Goal: Navigation & Orientation: Find specific page/section

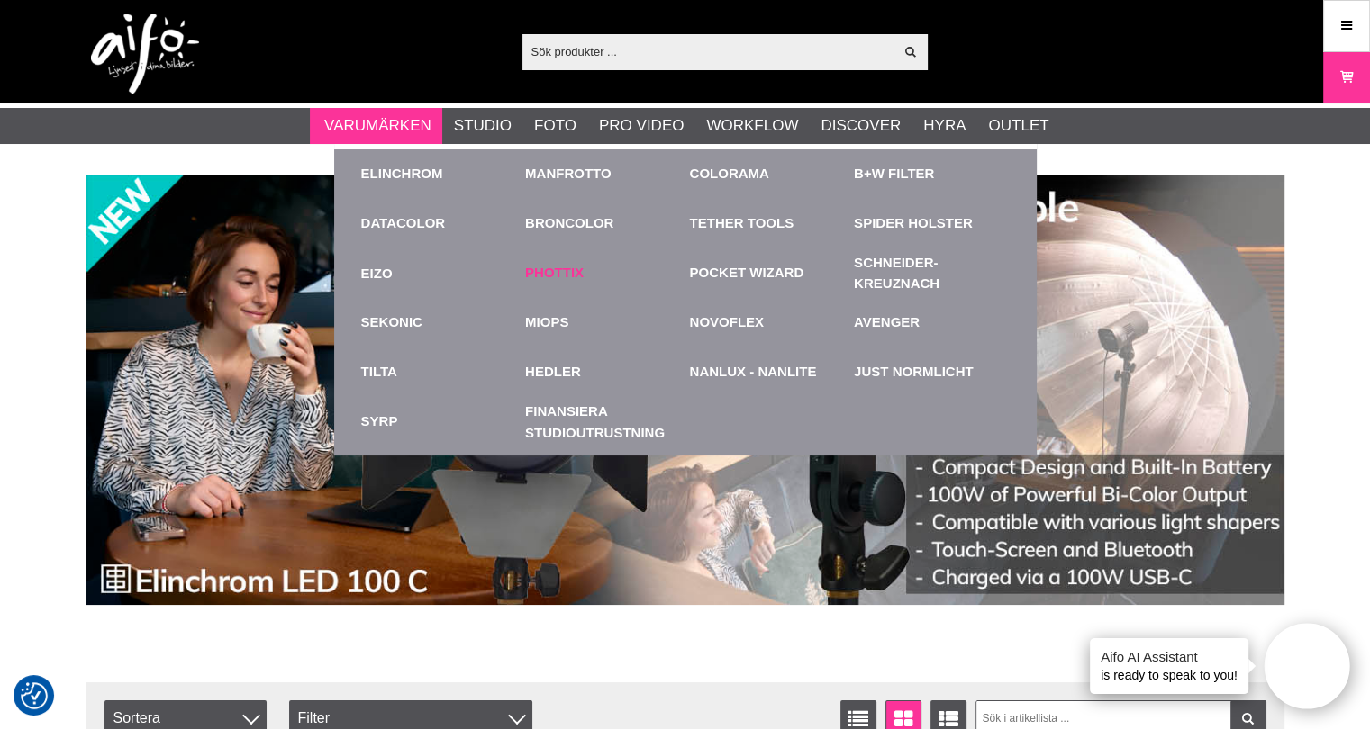
click at [560, 268] on link "Phottix" at bounding box center [554, 273] width 59 height 21
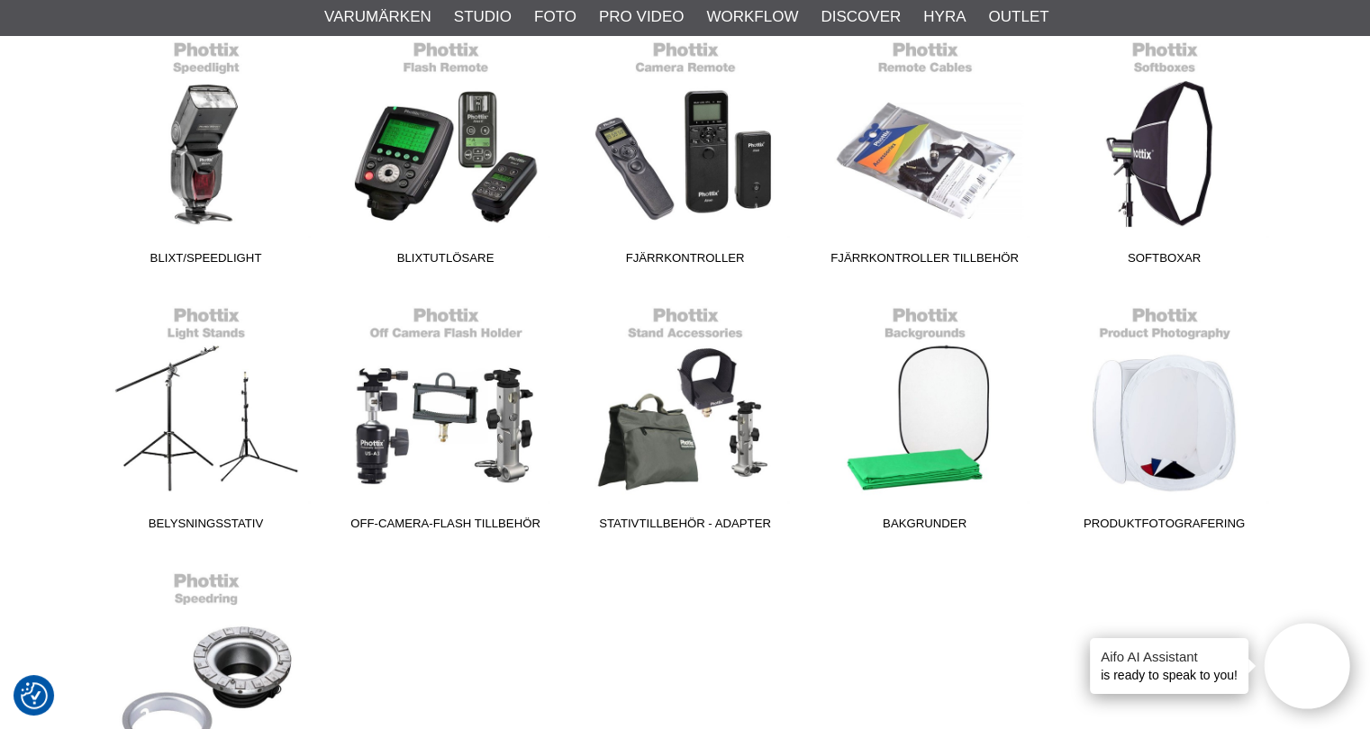
scroll to position [450, 0]
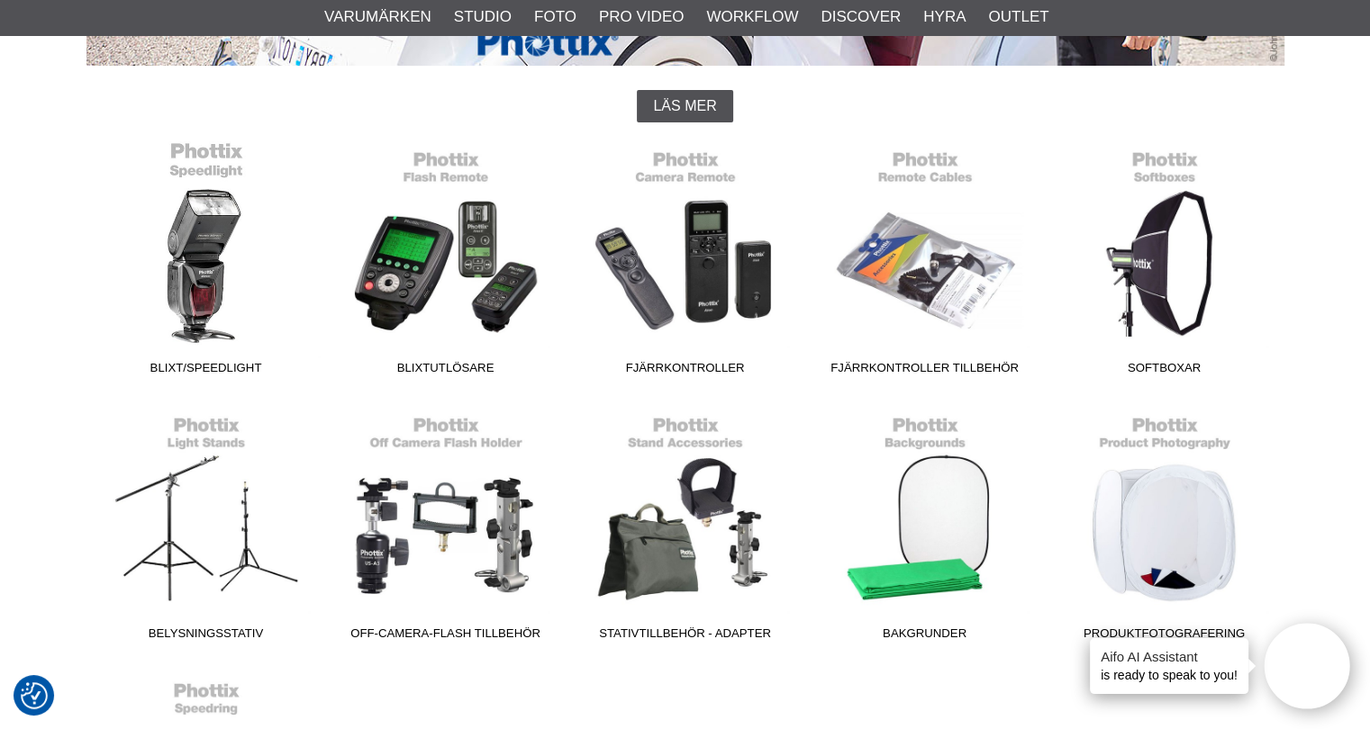
click at [212, 289] on link "Blixt/Speedlight" at bounding box center [206, 261] width 240 height 243
